Goal: Task Accomplishment & Management: Manage account settings

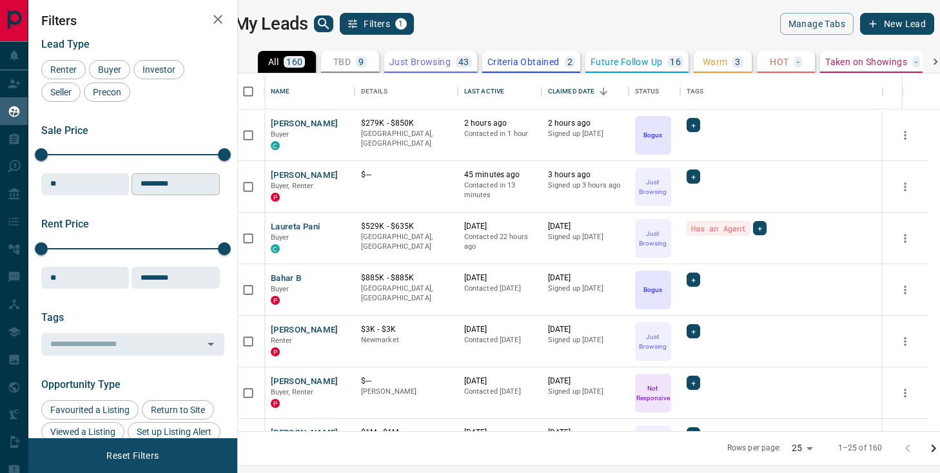
scroll to position [358, 697]
drag, startPoint x: 359, startPoint y: 54, endPoint x: 367, endPoint y: 64, distance: 13.8
click at [359, 55] on button "TBD 9" at bounding box center [350, 62] width 58 height 22
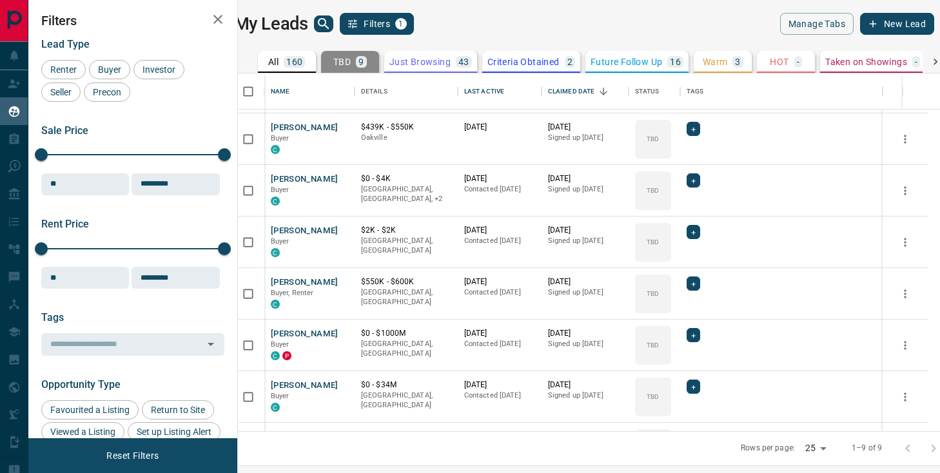
scroll to position [0, 0]
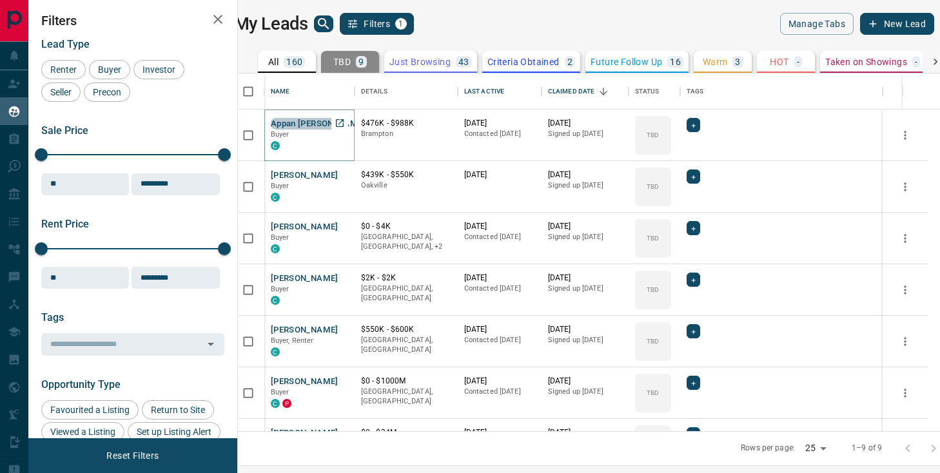
click at [308, 119] on button "Appan [PERSON_NAME]" at bounding box center [318, 124] width 95 height 12
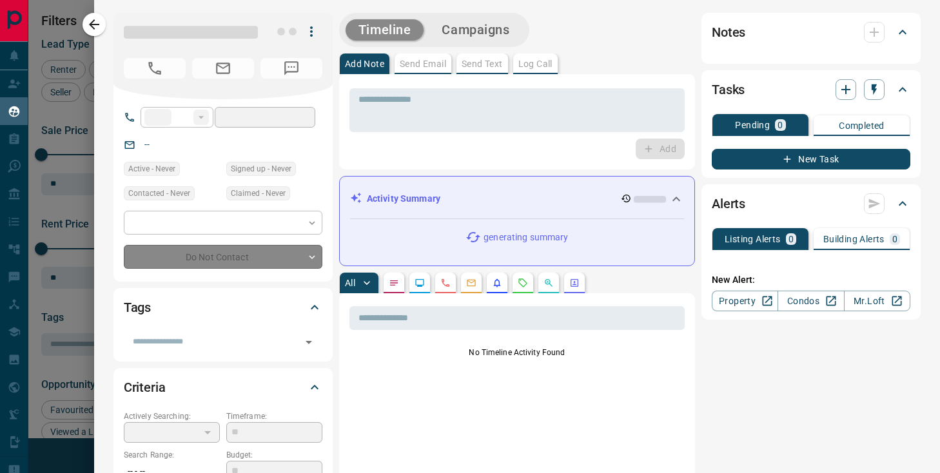
type input "**"
type input "**********"
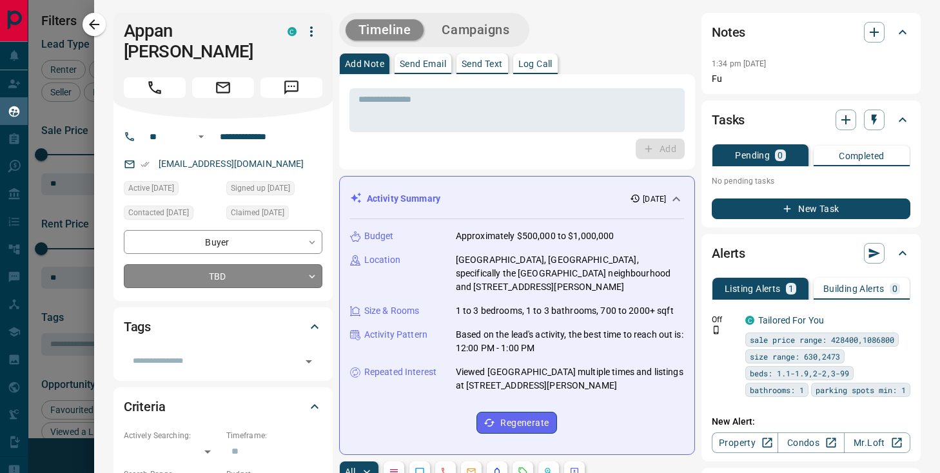
click at [242, 262] on body "Lead Transfers Claim Leads My Leads Tasks Opportunities Deals Campaigns Automat…" at bounding box center [470, 228] width 940 height 457
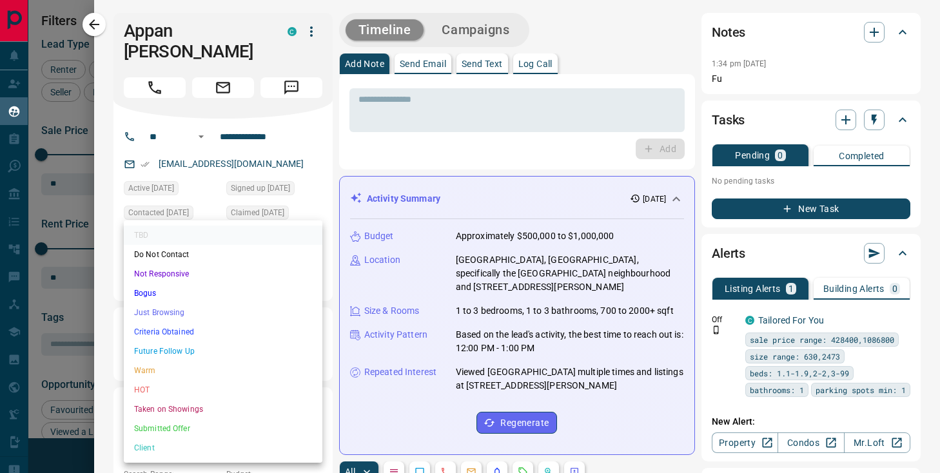
click at [212, 312] on li "Just Browsing" at bounding box center [223, 312] width 199 height 19
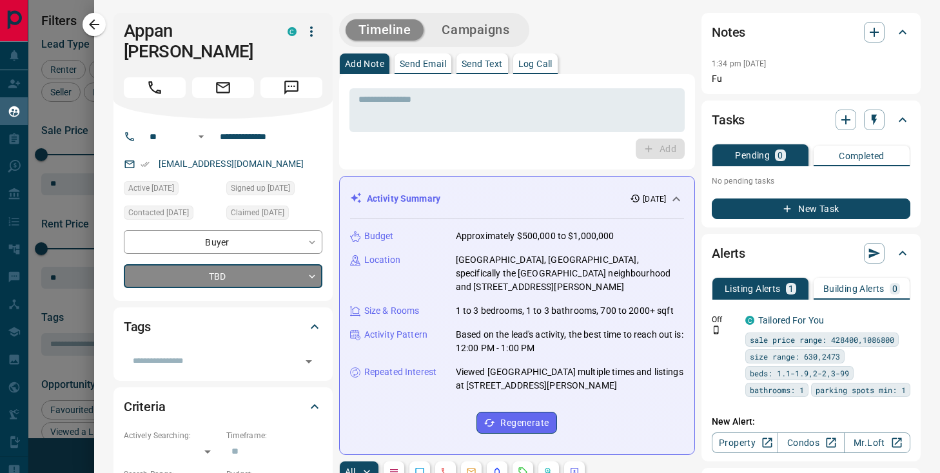
type input "*"
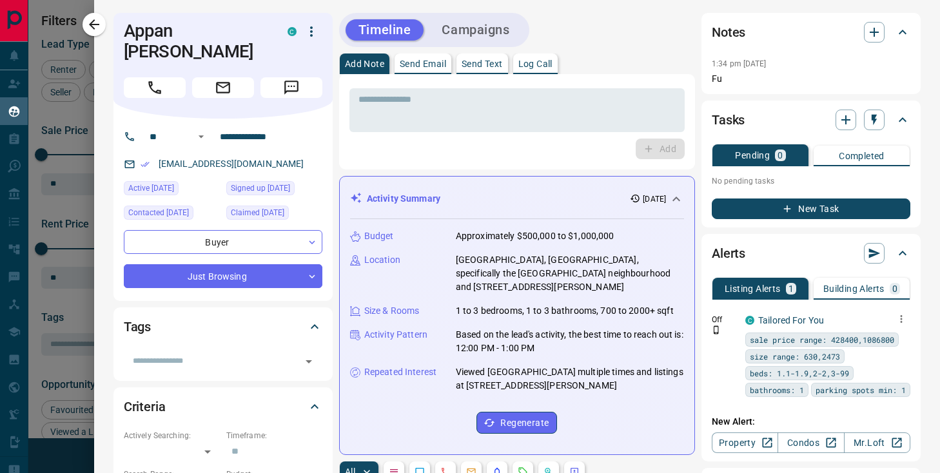
click at [896, 320] on icon "button" at bounding box center [902, 319] width 12 height 12
click at [862, 357] on li "Edit" at bounding box center [881, 364] width 57 height 21
click at [879, 372] on li "Edit" at bounding box center [881, 364] width 57 height 21
click at [876, 369] on link "Edit" at bounding box center [878, 364] width 28 height 12
click at [473, 23] on div at bounding box center [470, 236] width 940 height 473
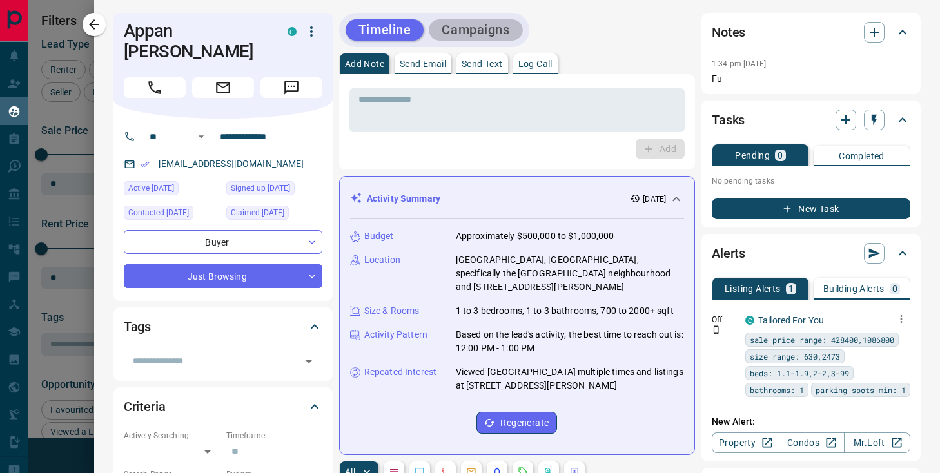
click at [478, 30] on button "Campaigns" at bounding box center [476, 29] width 94 height 21
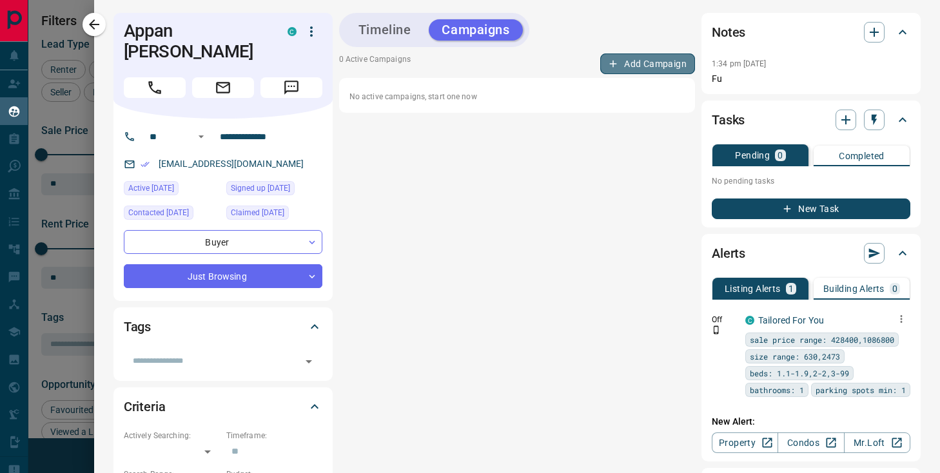
click at [624, 66] on button "Add Campaign" at bounding box center [647, 64] width 95 height 21
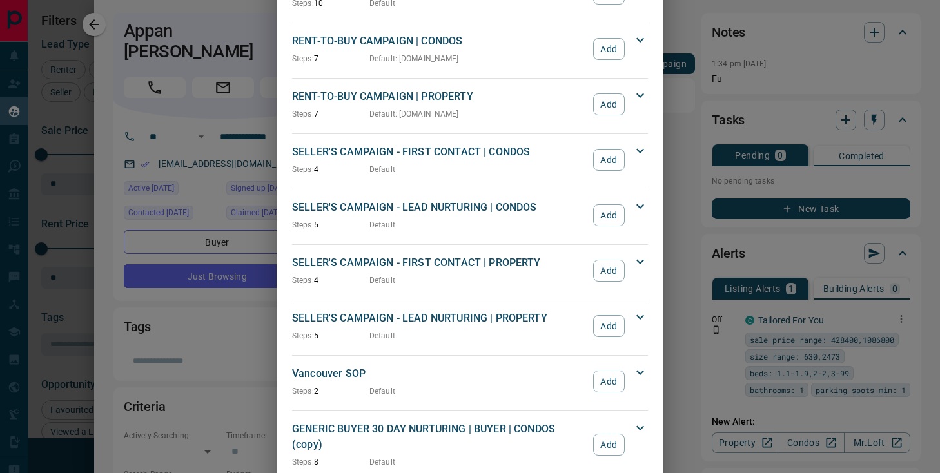
scroll to position [1360, 0]
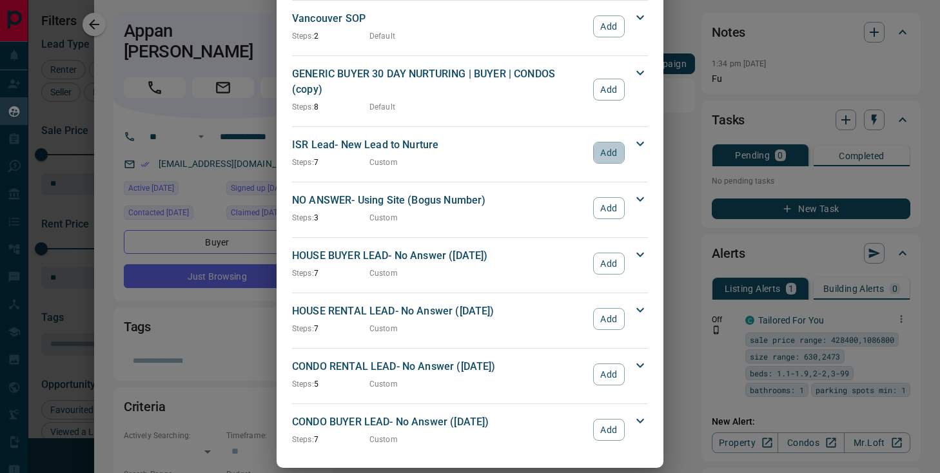
click at [608, 143] on button "Add" at bounding box center [609, 153] width 32 height 22
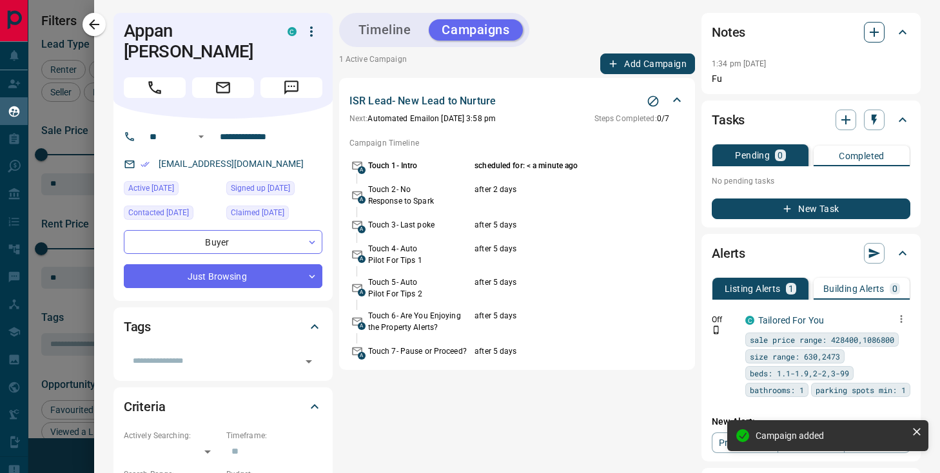
click at [872, 31] on icon "button" at bounding box center [874, 32] width 15 height 15
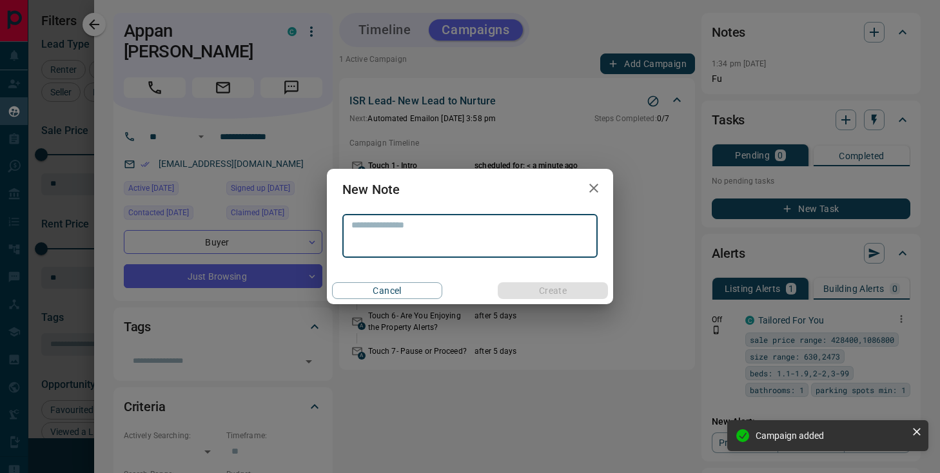
click at [457, 235] on textarea at bounding box center [470, 236] width 237 height 33
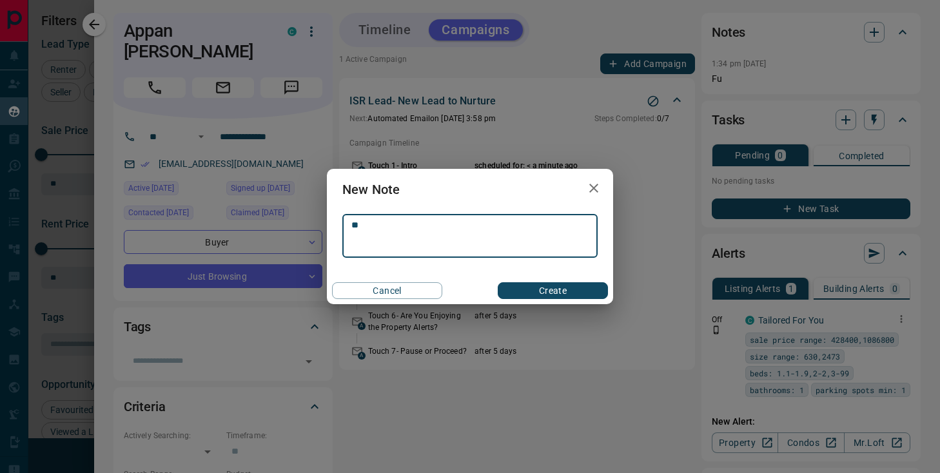
type textarea "*"
type textarea "**********"
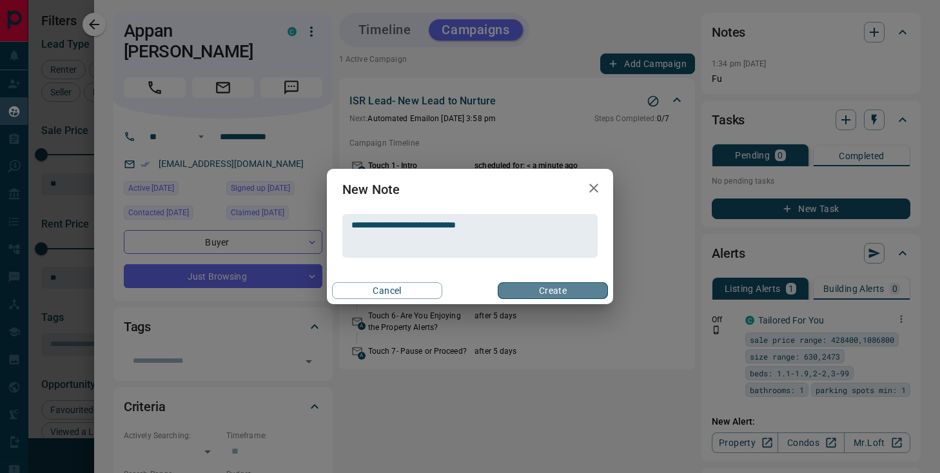
click at [575, 288] on button "Create" at bounding box center [553, 291] width 110 height 17
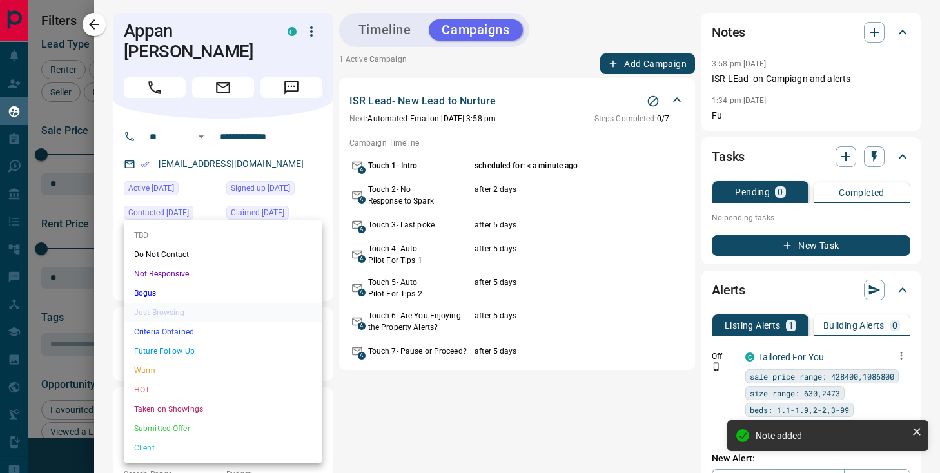
click at [266, 256] on body "Lead Transfers Claim Leads My Leads Tasks Opportunities Deals Campaigns Automat…" at bounding box center [470, 228] width 940 height 457
click at [652, 461] on div at bounding box center [470, 236] width 940 height 473
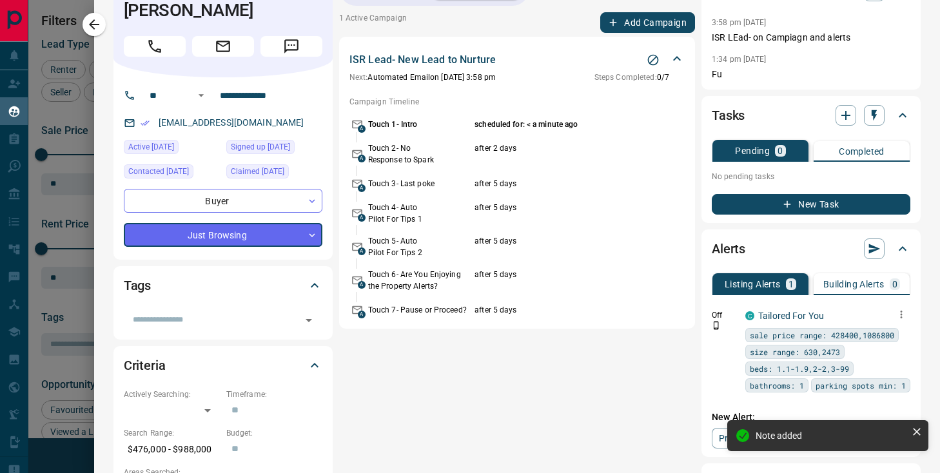
scroll to position [0, 0]
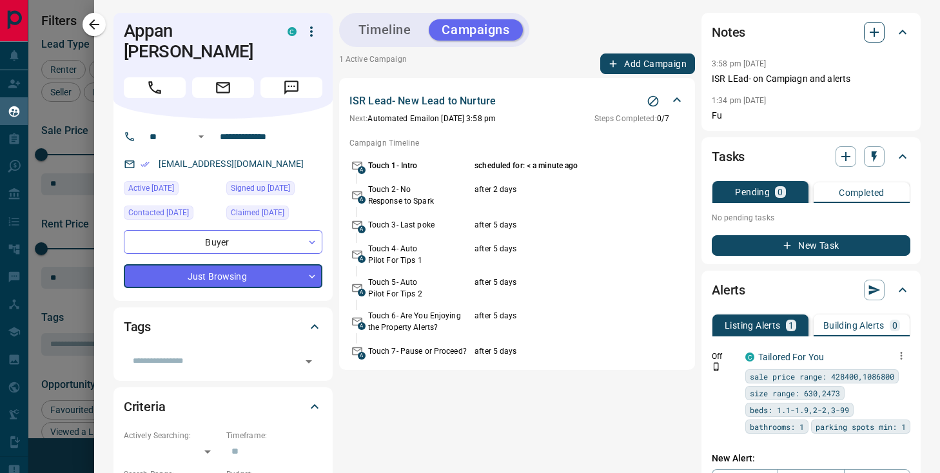
click at [882, 30] on icon "button" at bounding box center [874, 32] width 15 height 15
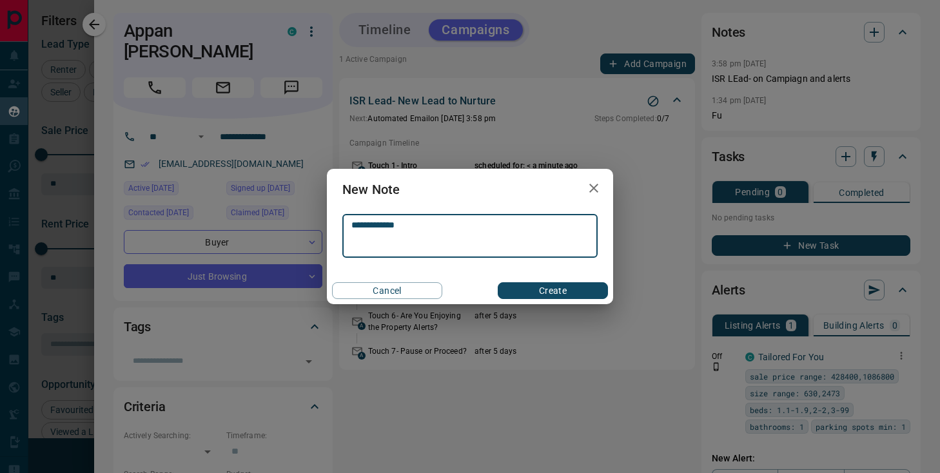
type textarea "**********"
click at [582, 291] on button "Create" at bounding box center [553, 291] width 110 height 17
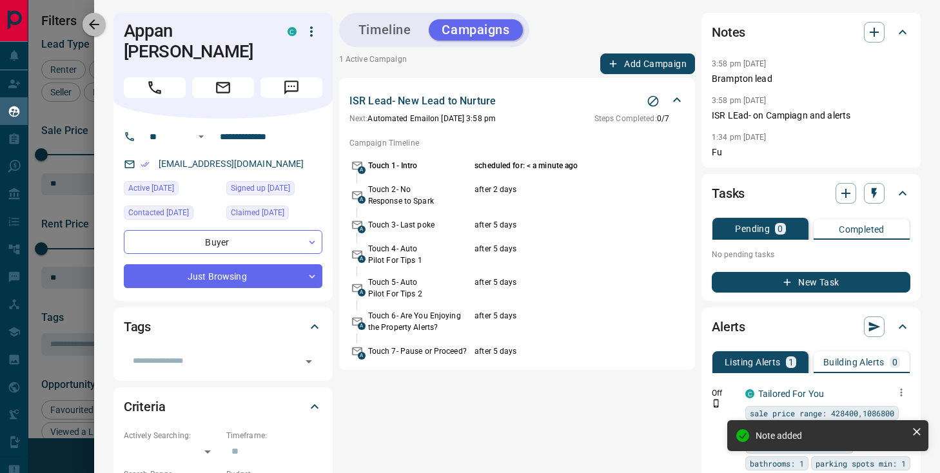
click at [83, 23] on button "button" at bounding box center [94, 24] width 23 height 23
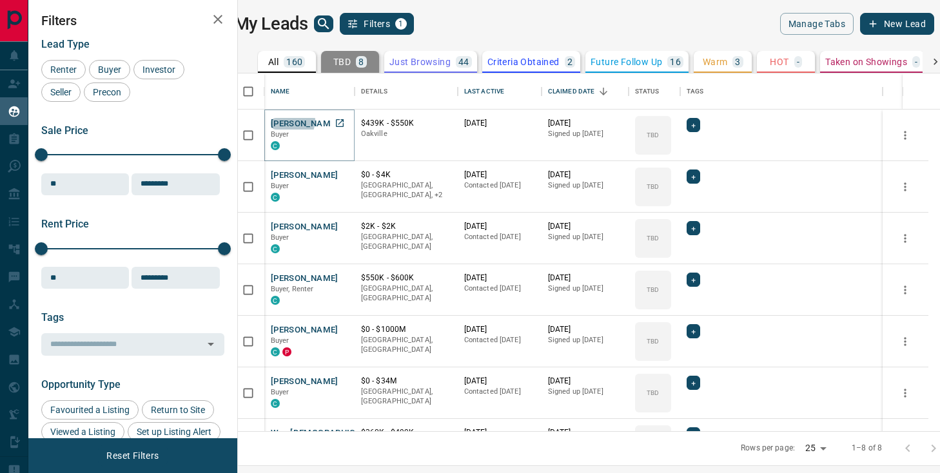
click at [299, 121] on button "[PERSON_NAME]" at bounding box center [305, 124] width 68 height 12
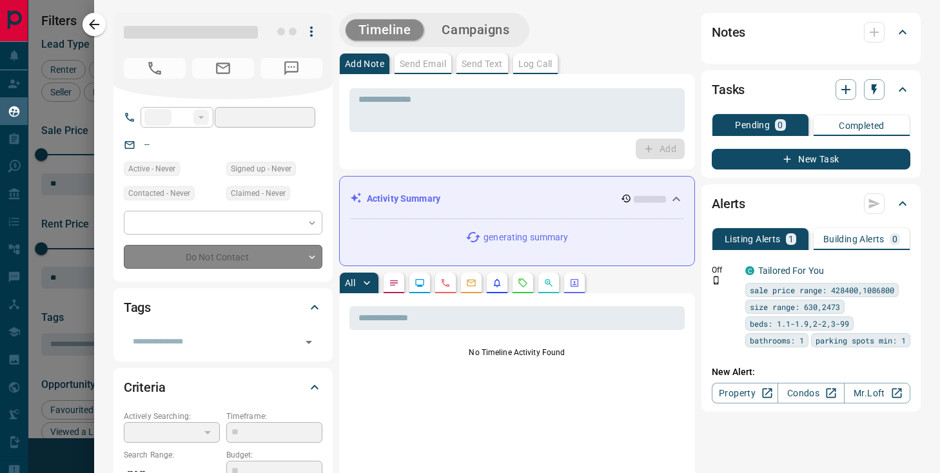
type input "**"
type input "**********"
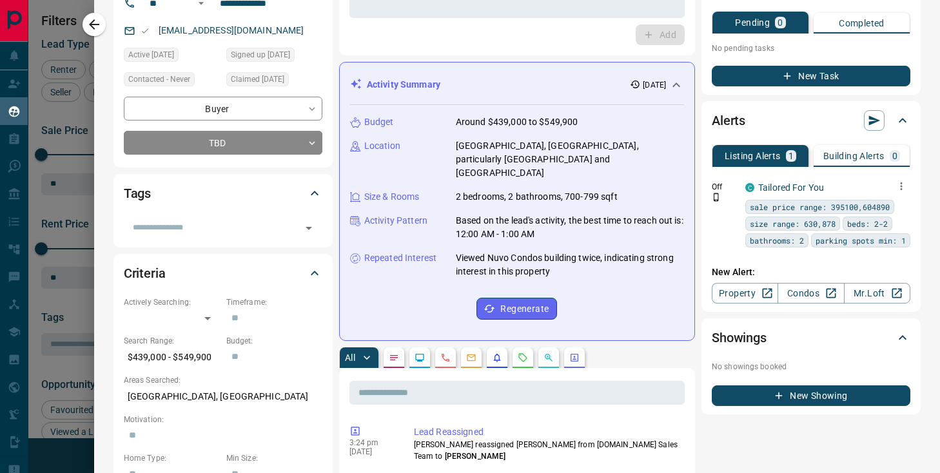
scroll to position [118, 0]
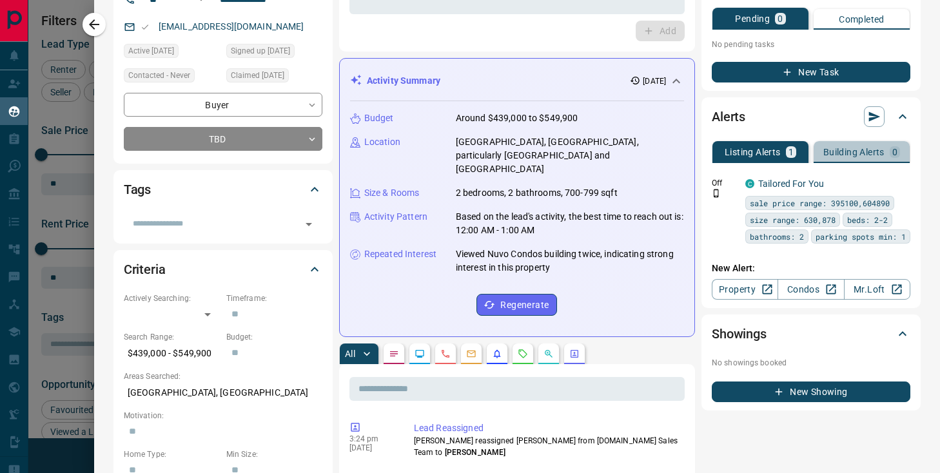
click at [890, 152] on div "0" at bounding box center [895, 152] width 10 height 12
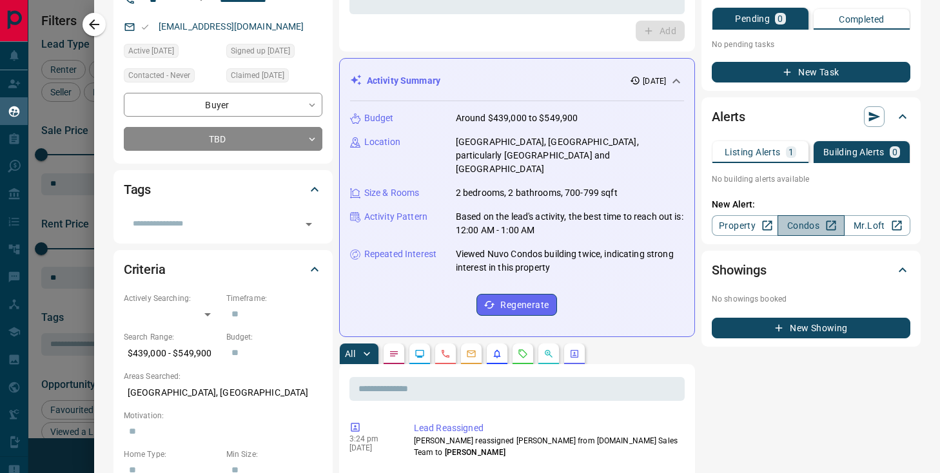
click at [810, 229] on link "Condos" at bounding box center [811, 225] width 66 height 21
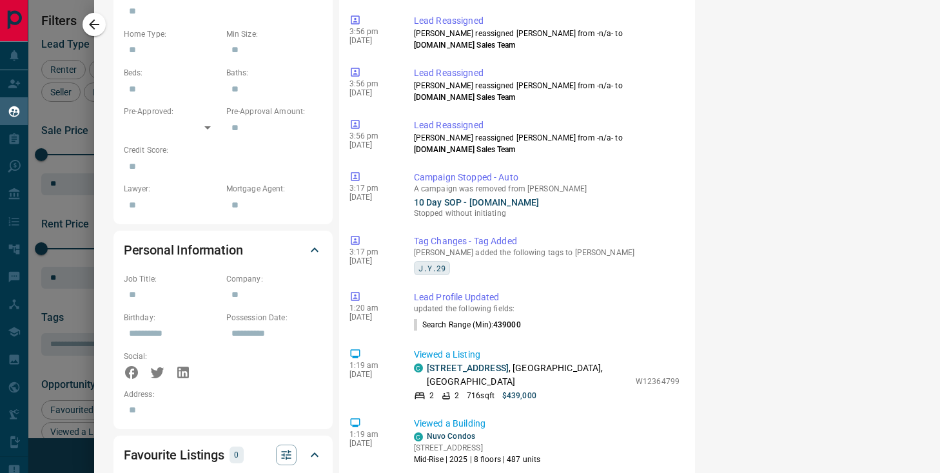
scroll to position [673, 0]
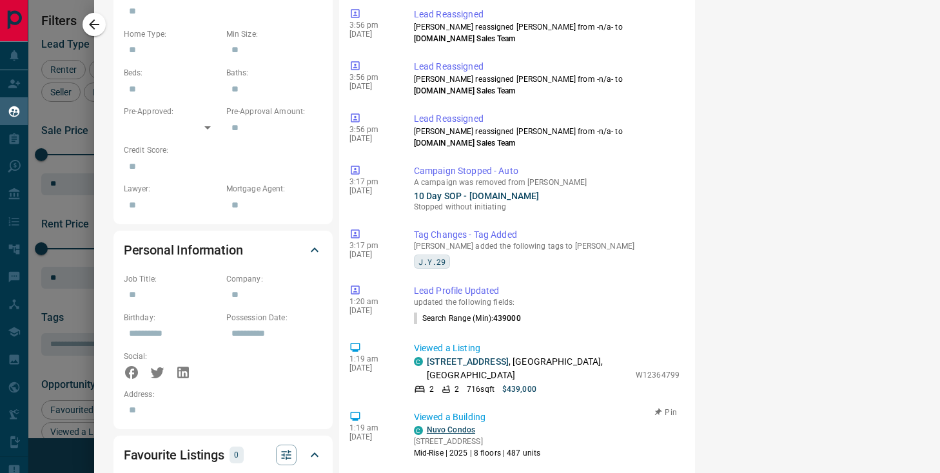
click at [459, 426] on link "Nuvo Condos" at bounding box center [451, 430] width 48 height 9
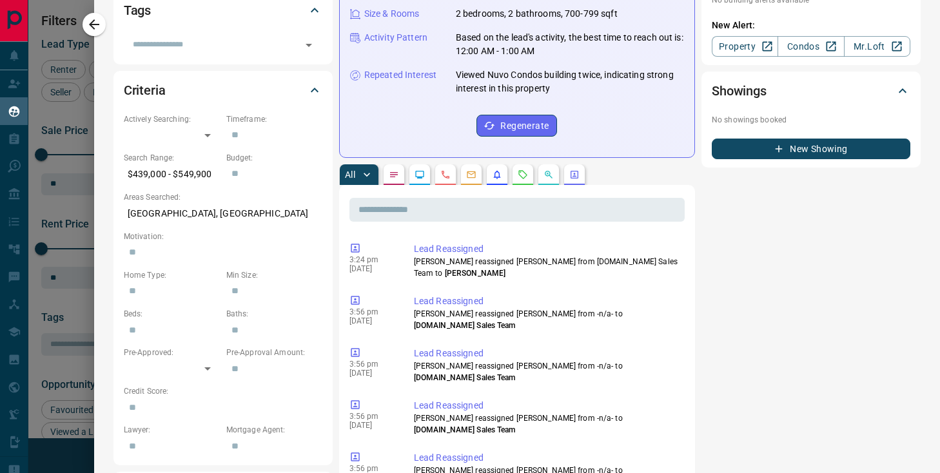
scroll to position [0, 0]
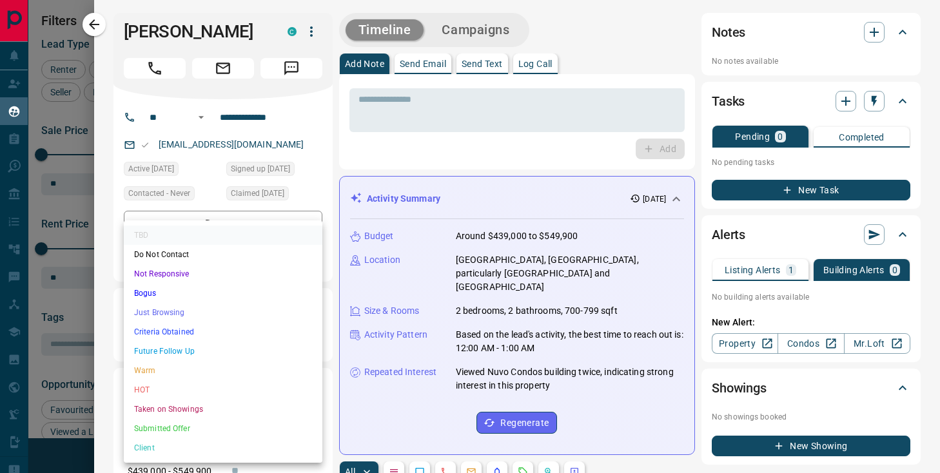
click at [188, 268] on body "Lead Transfers Claim Leads My Leads Tasks Opportunities Deals Campaigns Automat…" at bounding box center [470, 228] width 940 height 457
drag, startPoint x: 203, startPoint y: 310, endPoint x: 229, endPoint y: 310, distance: 25.8
click at [203, 310] on li "Just Browsing" at bounding box center [223, 312] width 199 height 19
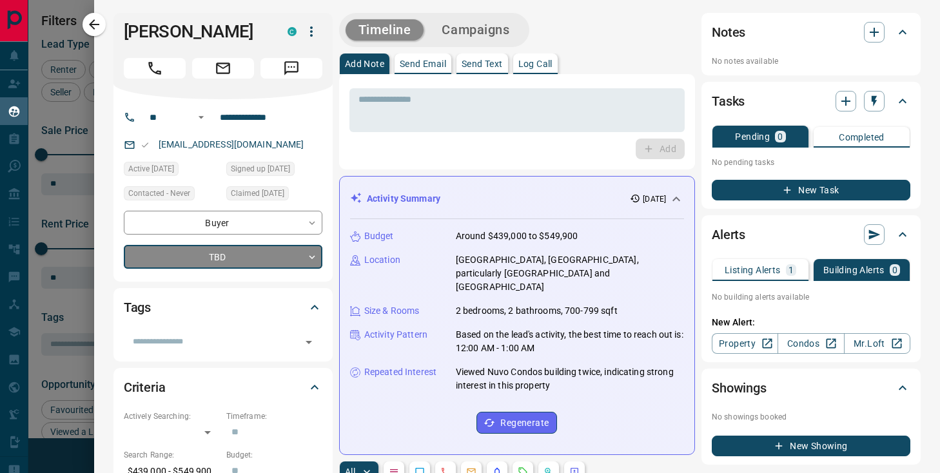
type input "*"
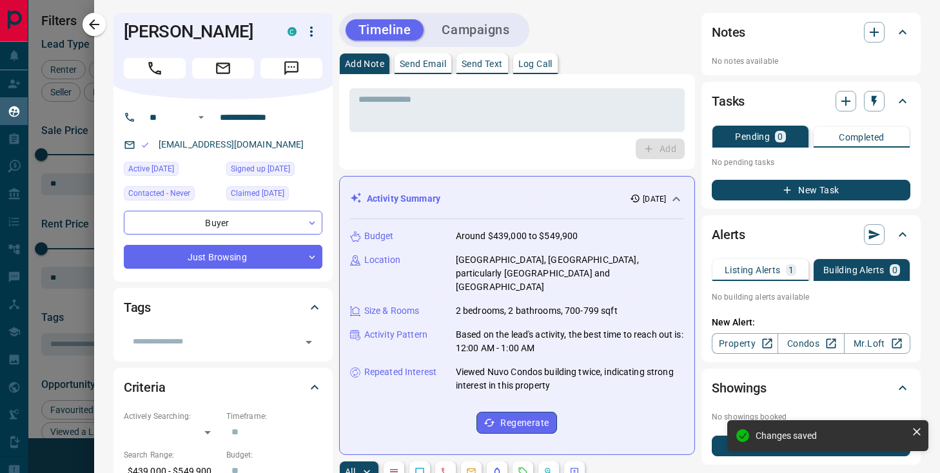
click at [476, 31] on button "Campaigns" at bounding box center [476, 29] width 94 height 21
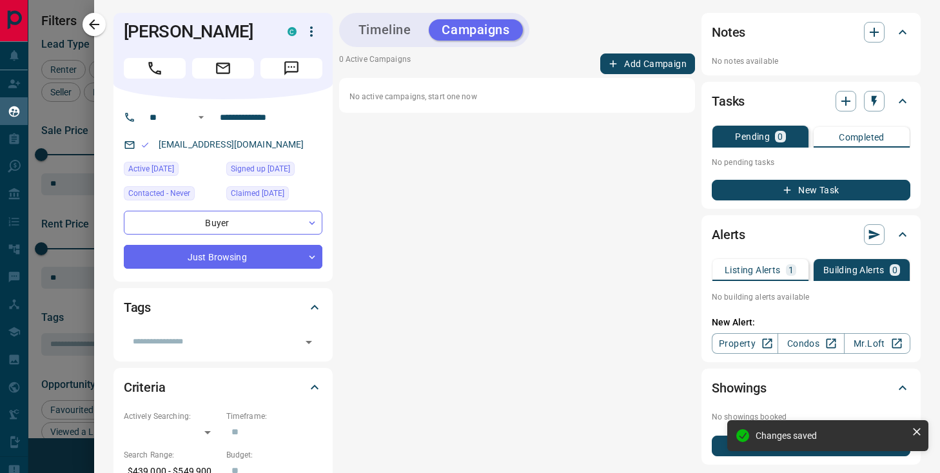
click at [650, 66] on button "Add Campaign" at bounding box center [647, 64] width 95 height 21
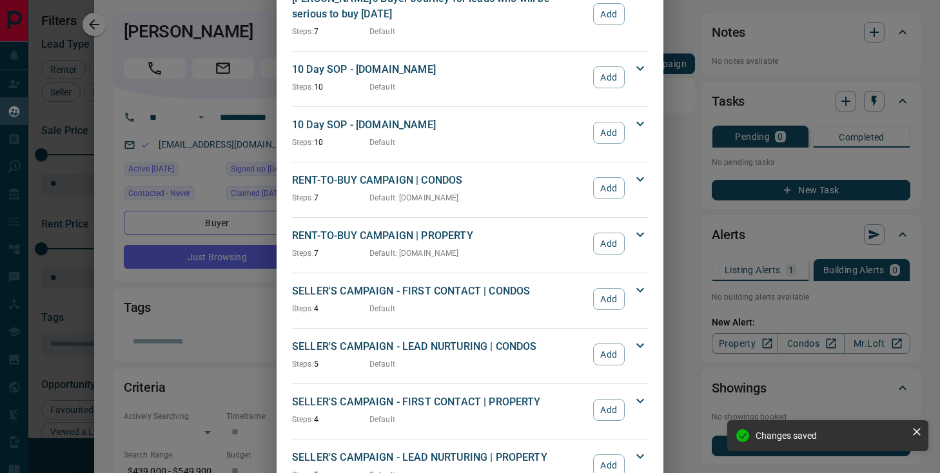
scroll to position [1360, 0]
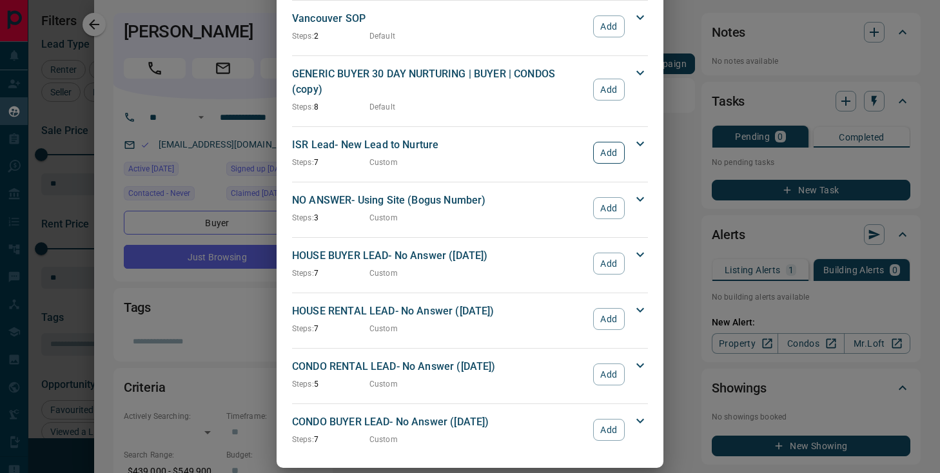
click at [608, 142] on button "Add" at bounding box center [609, 153] width 32 height 22
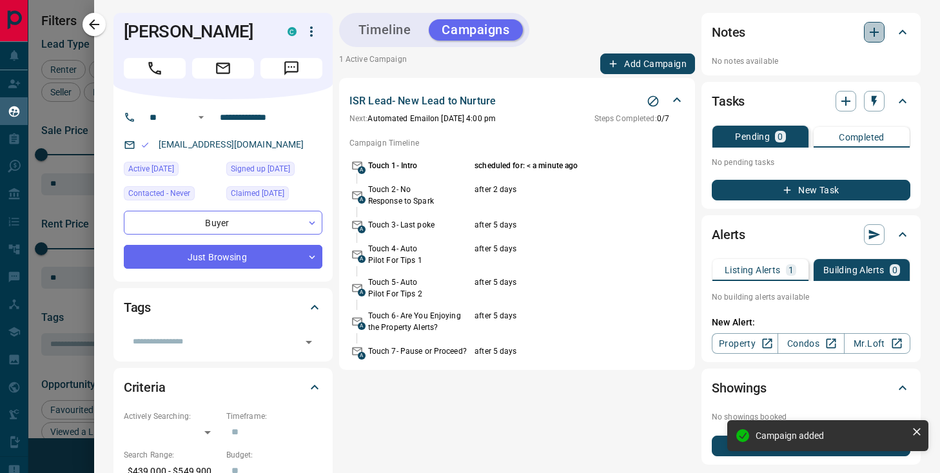
click at [866, 34] on button "button" at bounding box center [874, 32] width 21 height 21
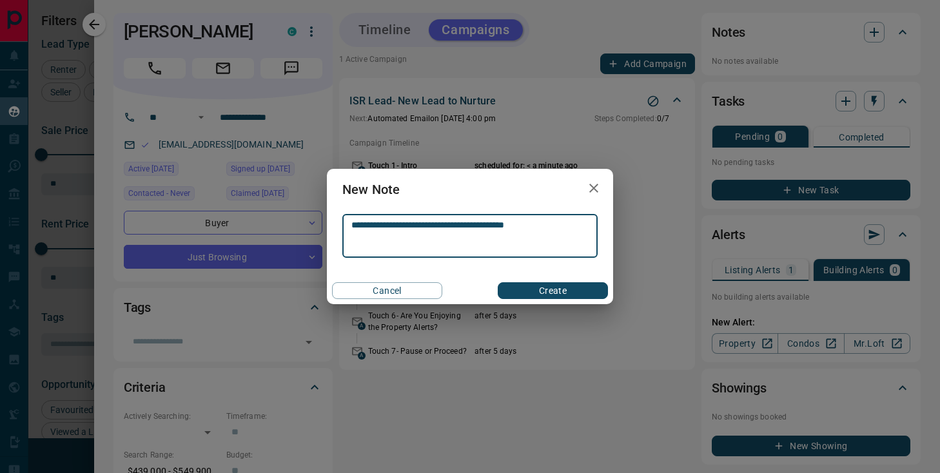
type textarea "**********"
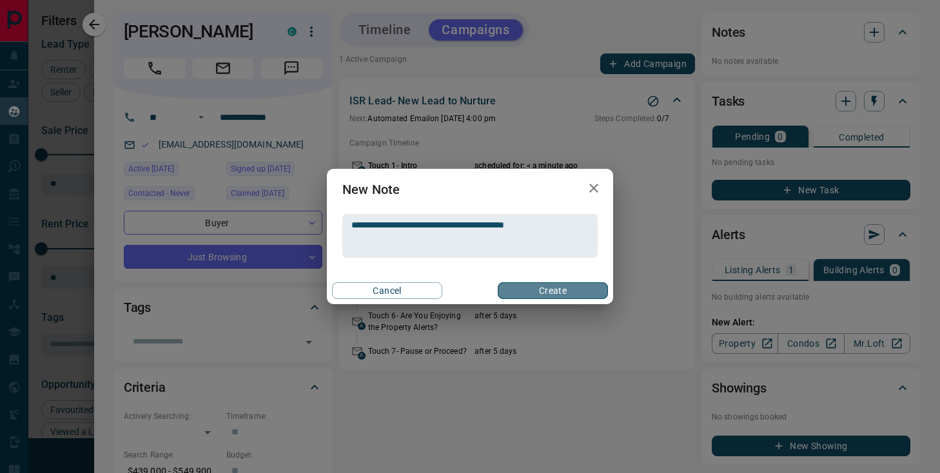
click at [535, 287] on button "Create" at bounding box center [553, 291] width 110 height 17
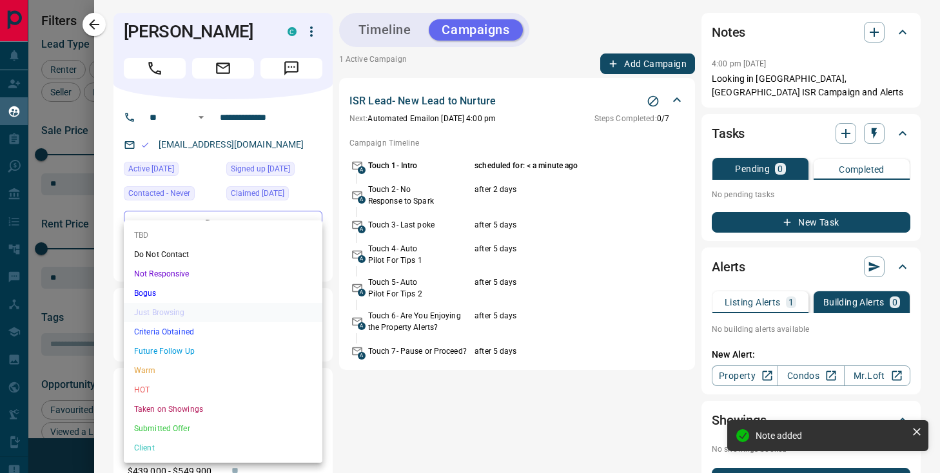
drag, startPoint x: 218, startPoint y: 247, endPoint x: 220, endPoint y: 257, distance: 9.9
click at [219, 248] on body "Lead Transfers Claim Leads My Leads Tasks Opportunities Deals Campaigns Automat…" at bounding box center [470, 228] width 940 height 457
drag, startPoint x: 532, startPoint y: 345, endPoint x: 454, endPoint y: 288, distance: 96.5
click at [530, 345] on div at bounding box center [470, 236] width 940 height 473
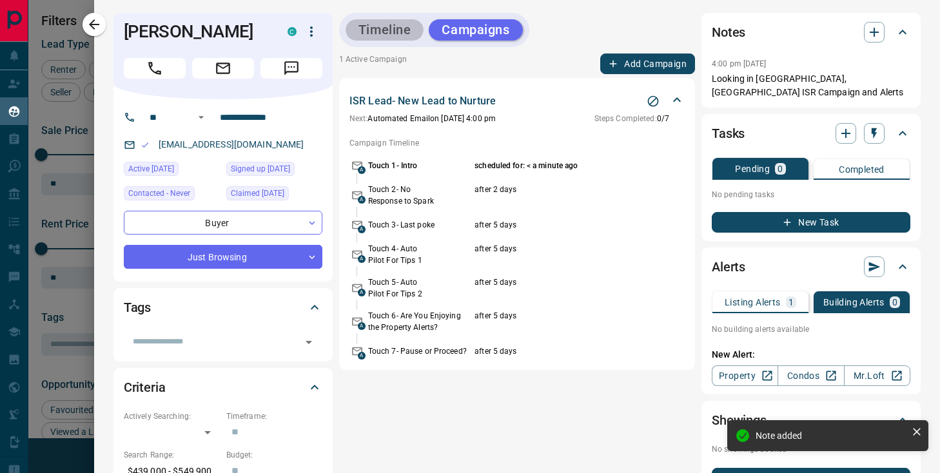
click at [395, 26] on button "Timeline" at bounding box center [385, 29] width 79 height 21
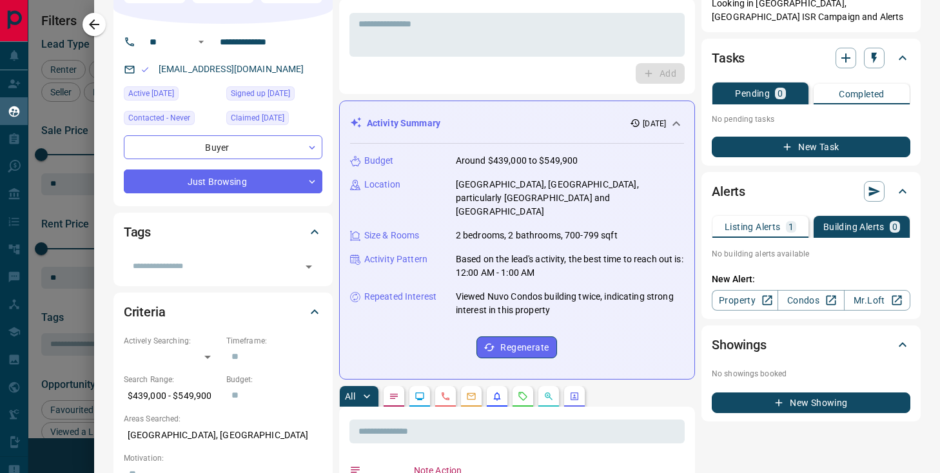
scroll to position [0, 0]
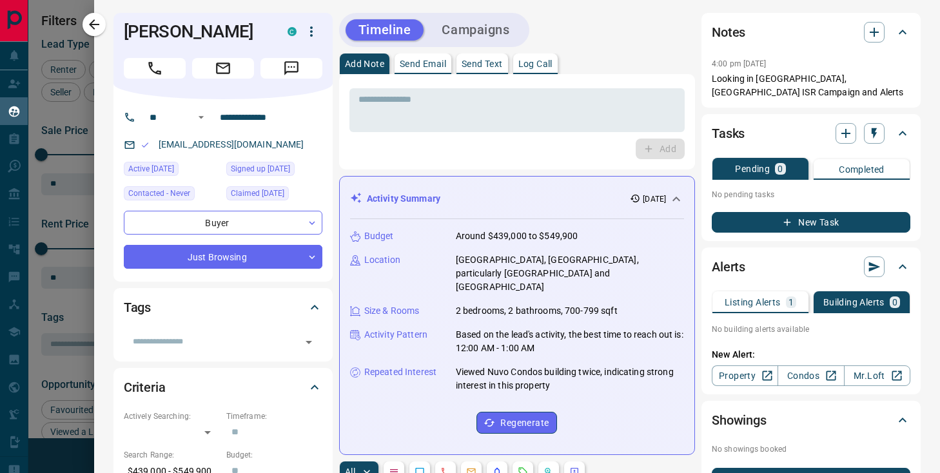
click at [762, 305] on p "Listing Alerts" at bounding box center [753, 302] width 56 height 9
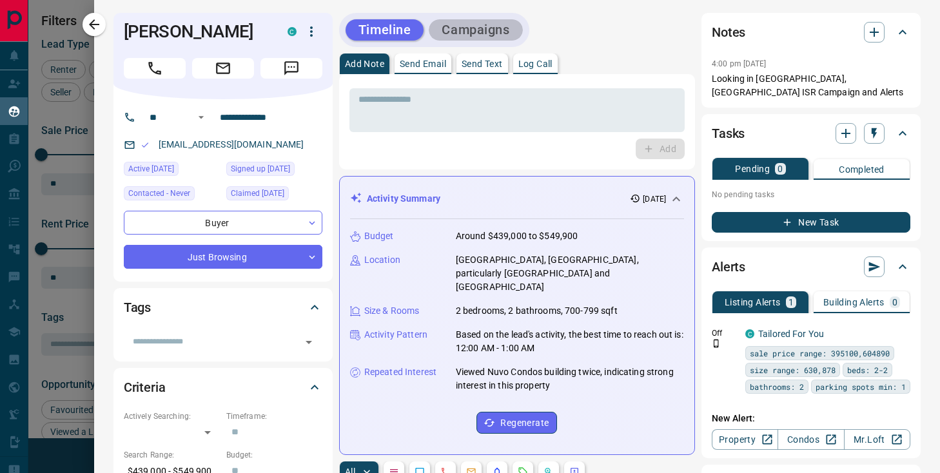
click at [493, 34] on button "Campaigns" at bounding box center [476, 29] width 94 height 21
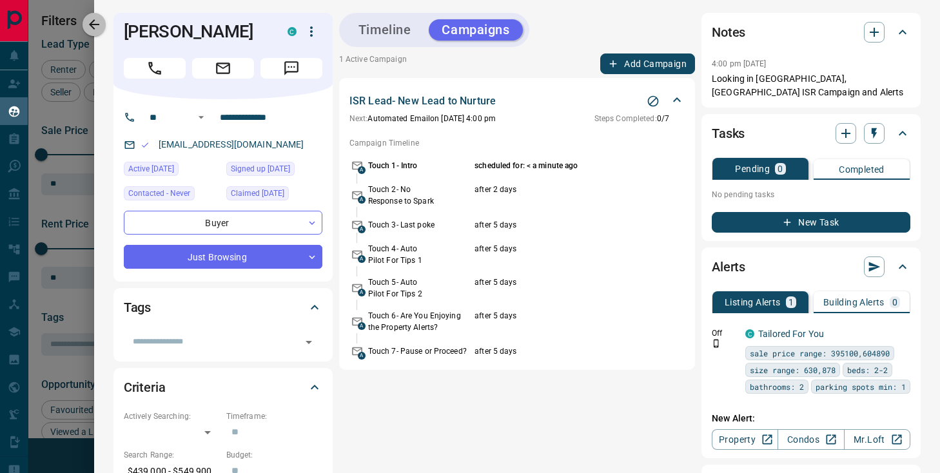
drag, startPoint x: 97, startPoint y: 21, endPoint x: 626, endPoint y: 183, distance: 552.3
click at [98, 22] on icon "button" at bounding box center [93, 24] width 15 height 15
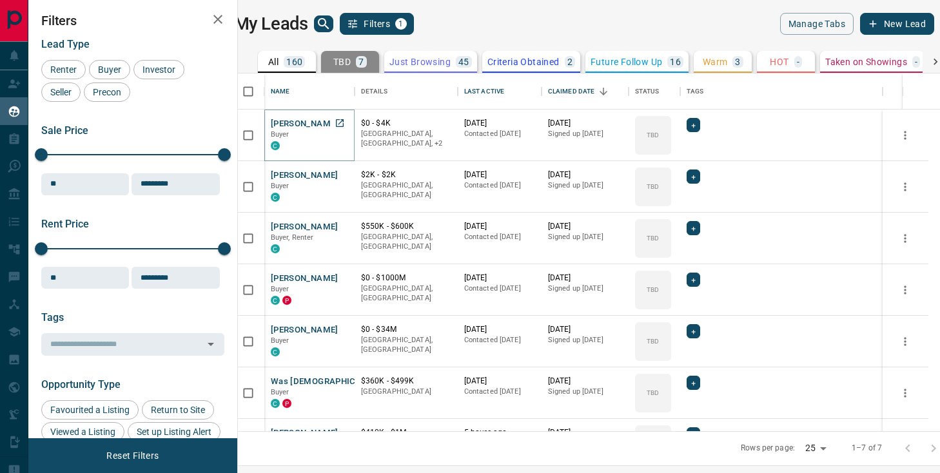
click at [303, 121] on button "[PERSON_NAME]" at bounding box center [305, 124] width 68 height 12
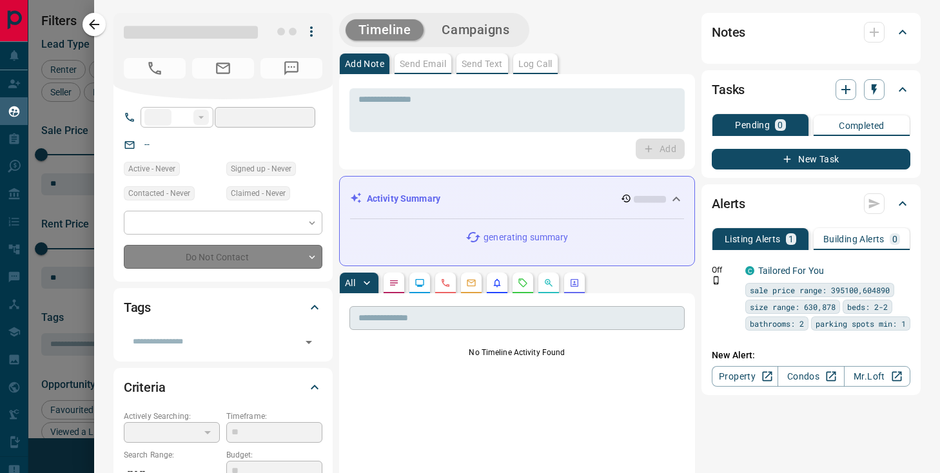
type input "****"
type input "**********"
type input "**"
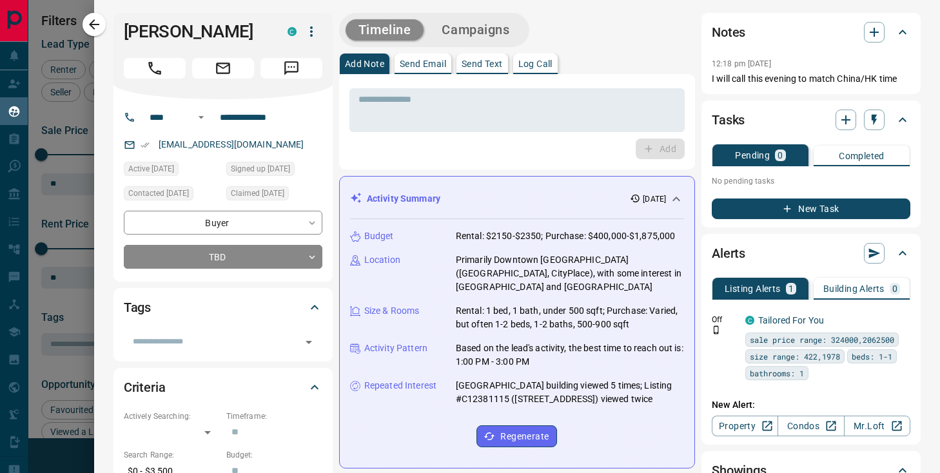
scroll to position [1, 0]
